Goal: Check status: Check status

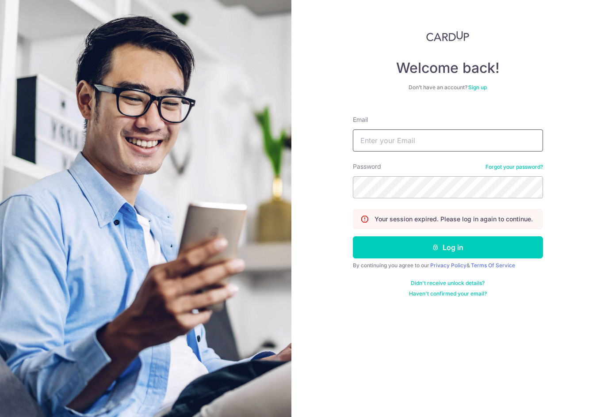
type input "[EMAIL_ADDRESS][DOMAIN_NAME]"
click at [448, 248] on button "Log in" at bounding box center [448, 248] width 190 height 22
click at [508, 252] on button "Log in" at bounding box center [448, 248] width 190 height 22
click at [507, 251] on button "Log in" at bounding box center [448, 248] width 190 height 22
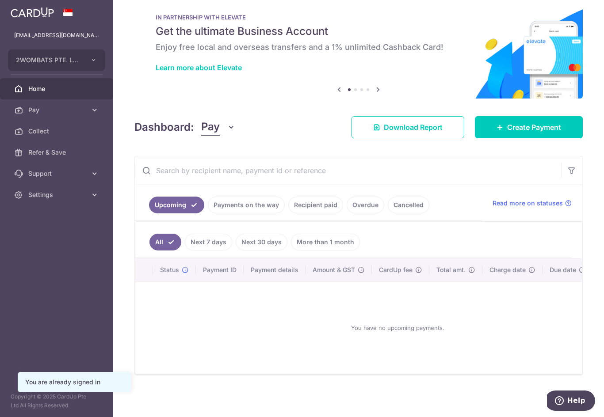
scroll to position [36, 0]
click at [208, 214] on link "Payments on the way" at bounding box center [246, 205] width 77 height 17
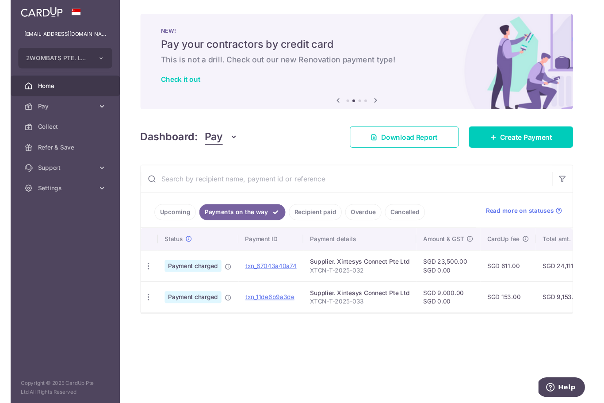
scroll to position [0, 0]
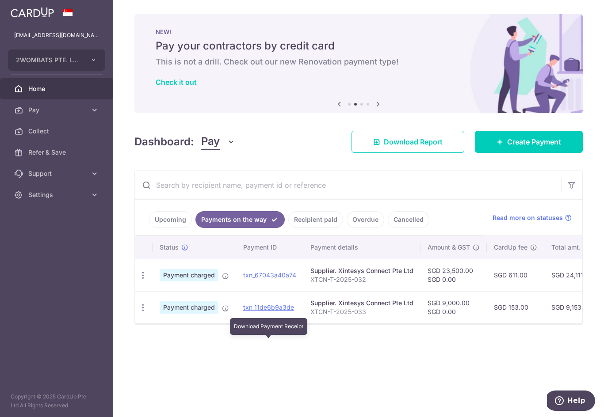
click at [243, 311] on link "txn_11de6b9a3de" at bounding box center [268, 308] width 51 height 8
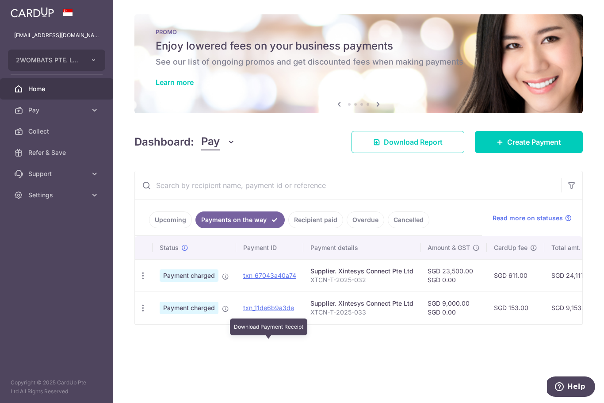
click at [388, 228] on link "Cancelled" at bounding box center [409, 219] width 42 height 17
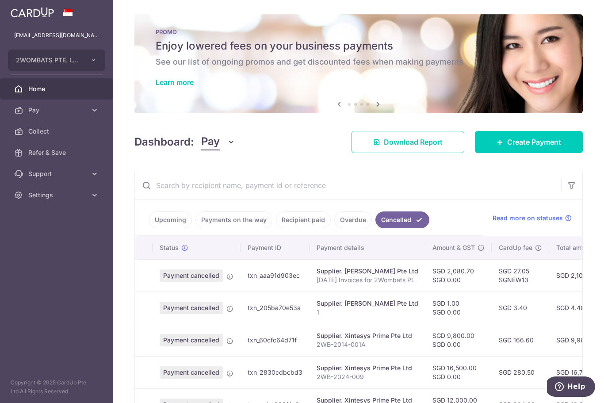
click at [334, 228] on link "Overdue" at bounding box center [353, 219] width 38 height 17
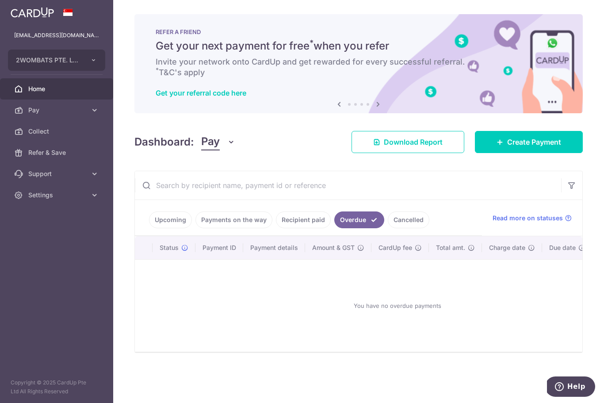
click at [276, 228] on link "Recipient paid" at bounding box center [303, 219] width 55 height 17
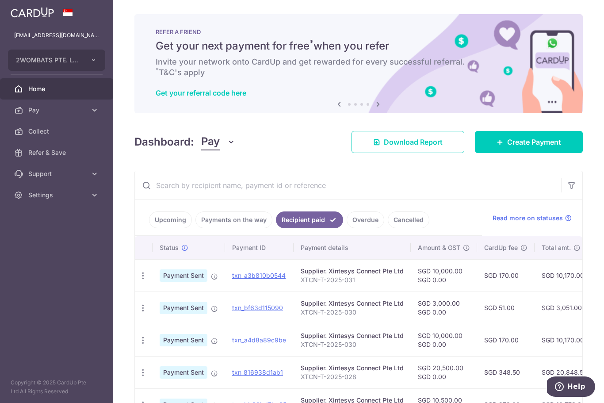
click at [195, 228] on link "Payments on the way" at bounding box center [233, 219] width 77 height 17
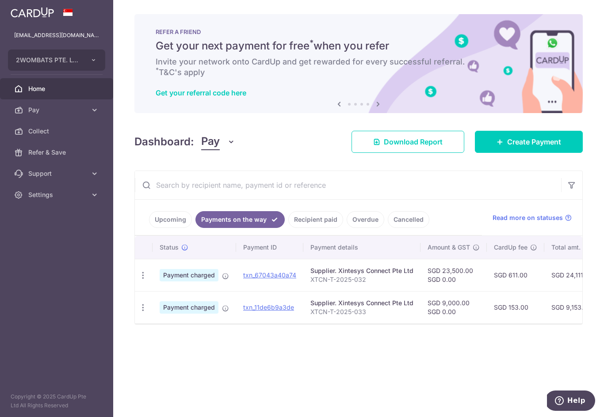
click at [0, 0] on icon "button" at bounding box center [0, 0] width 0 height 0
click at [54, 199] on span "Settings" at bounding box center [57, 195] width 58 height 9
click at [61, 243] on link "Logout" at bounding box center [56, 237] width 113 height 21
